Goal: Find specific page/section: Find specific page/section

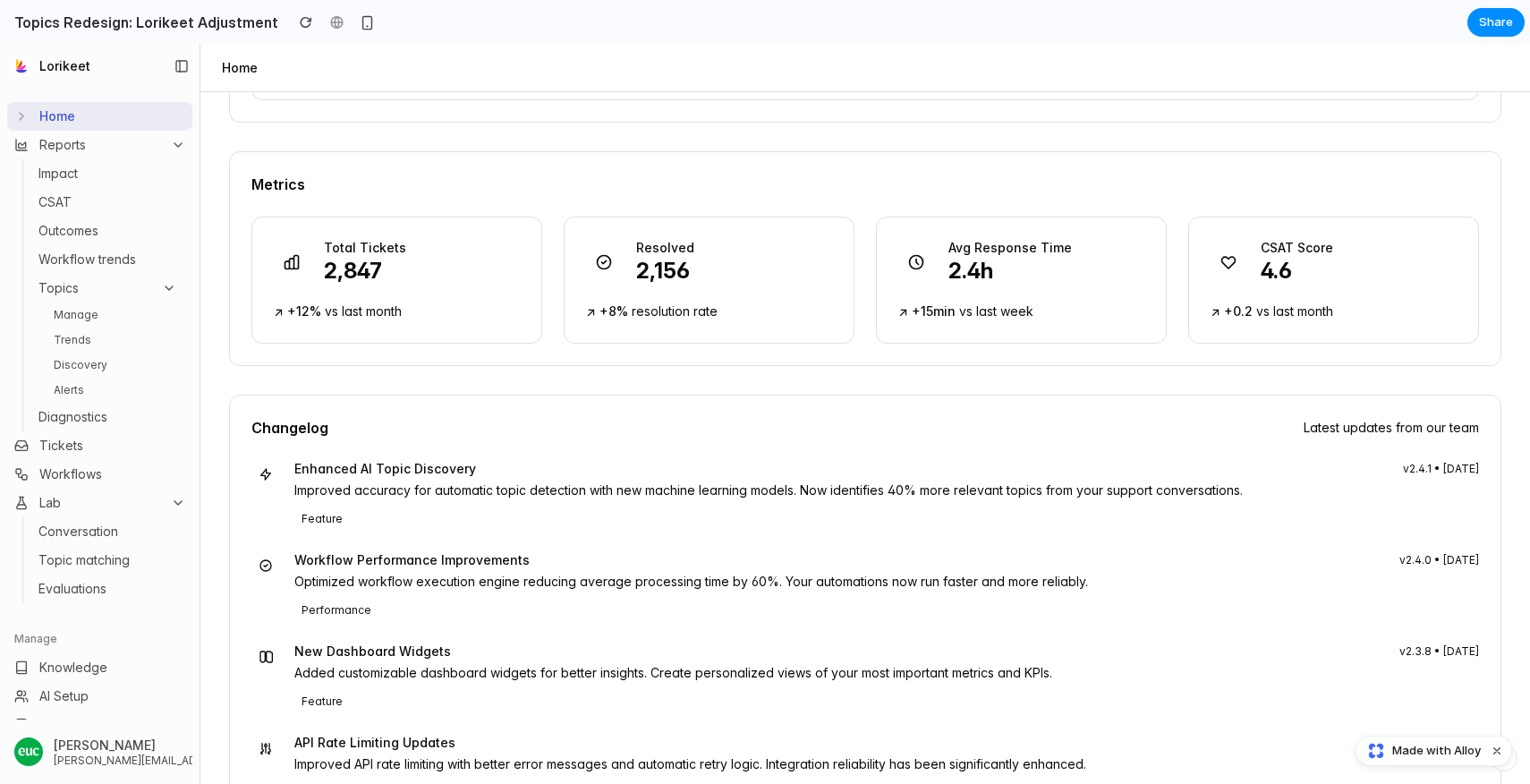
scroll to position [483, 0]
